Goal: Use online tool/utility: Use online tool/utility

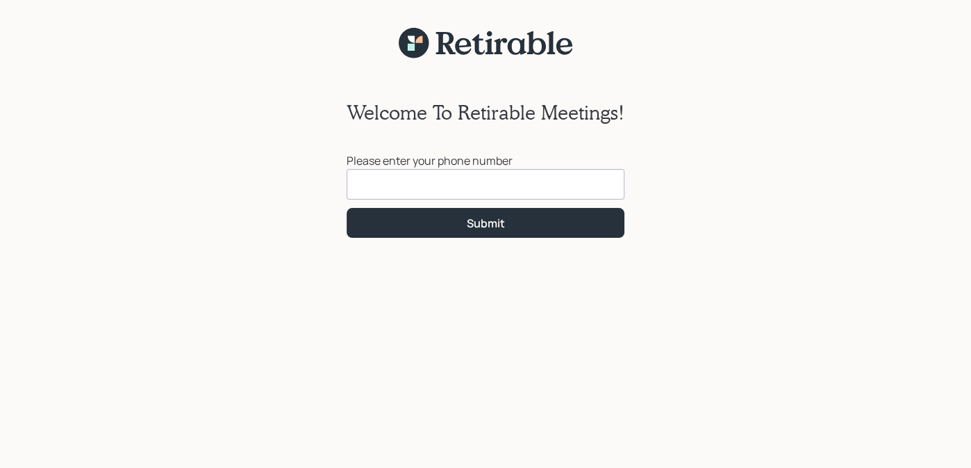
drag, startPoint x: 359, startPoint y: 181, endPoint x: 366, endPoint y: 178, distance: 7.5
click at [366, 178] on input at bounding box center [486, 184] width 278 height 31
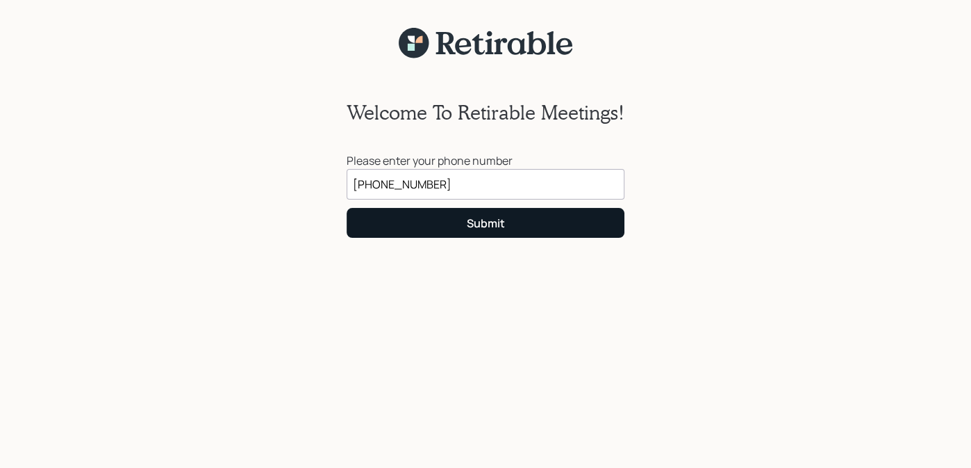
type input "[PHONE_NUMBER]"
click at [478, 215] on button "Submit" at bounding box center [486, 223] width 278 height 30
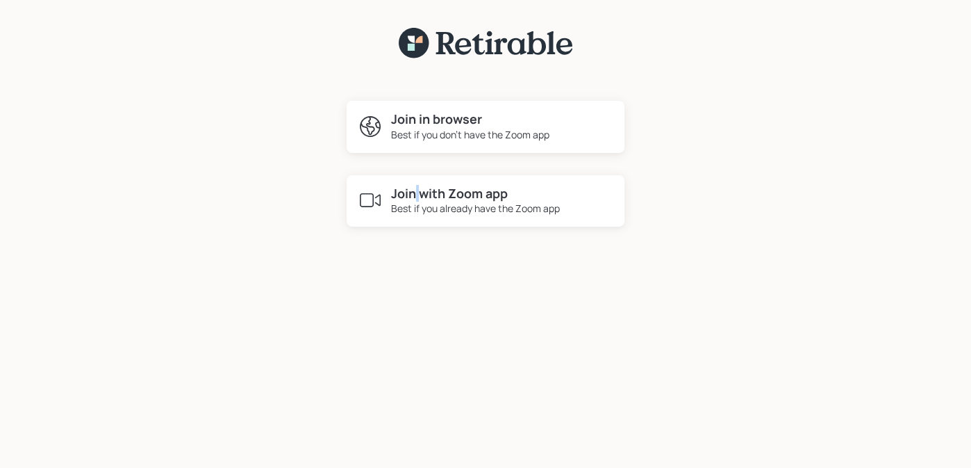
click at [418, 195] on h4 "Join with Zoom app" at bounding box center [475, 193] width 169 height 15
